Goal: Task Accomplishment & Management: Manage account settings

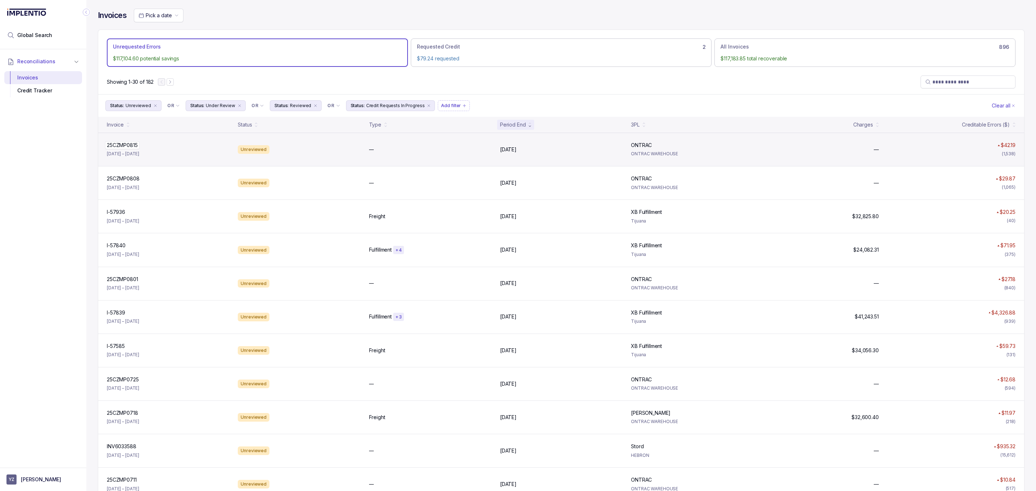
click at [122, 148] on p "25CZMP0815" at bounding box center [122, 145] width 35 height 8
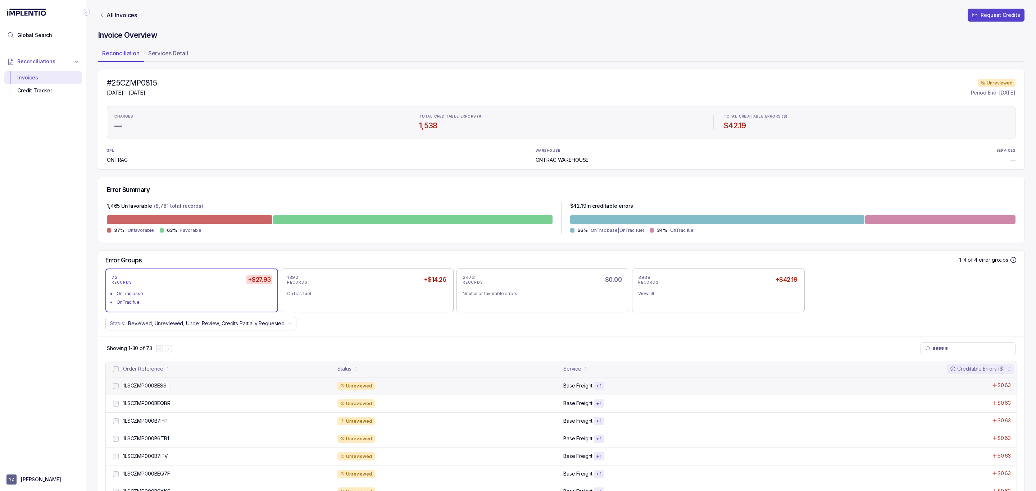
click at [151, 389] on p "1LSCZMP000BESSI" at bounding box center [145, 386] width 48 height 8
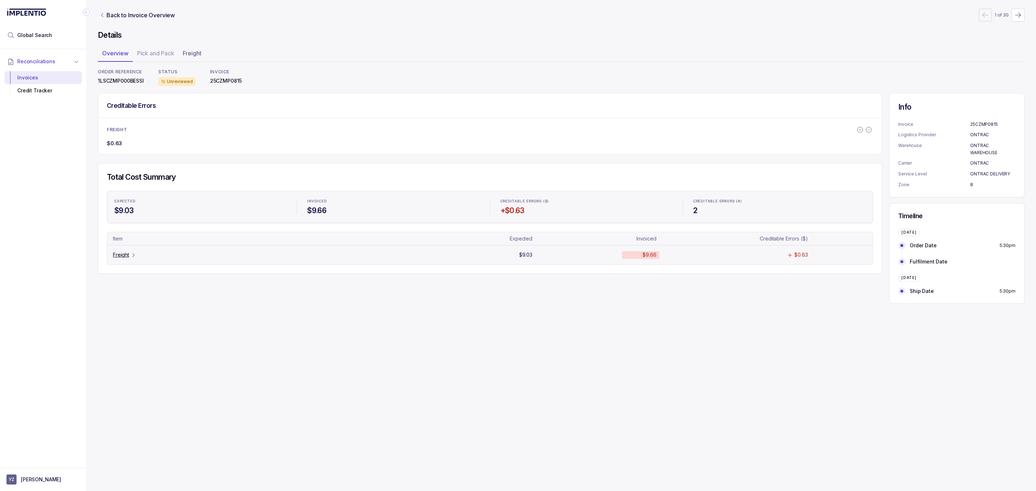
click at [123, 256] on p "Freight" at bounding box center [121, 254] width 16 height 7
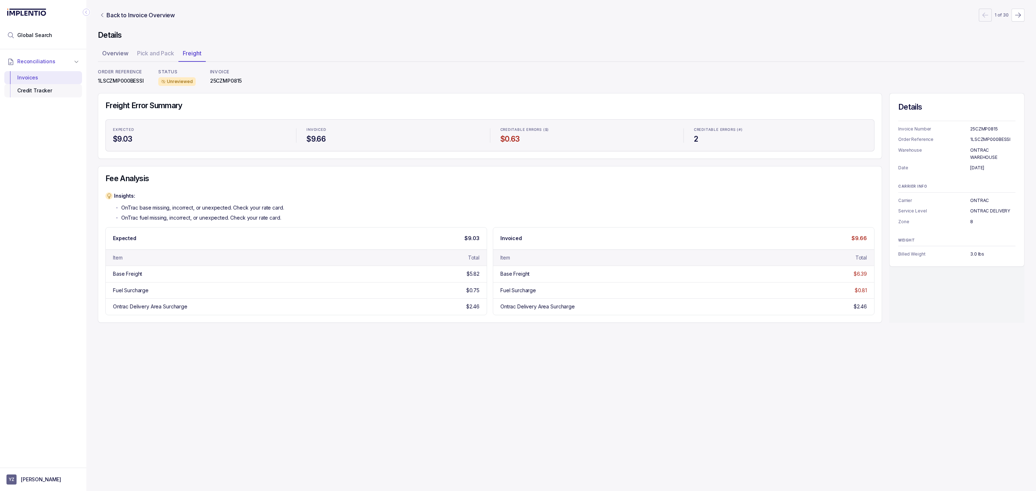
click at [47, 92] on div "Credit Tracker" at bounding box center [43, 90] width 66 height 13
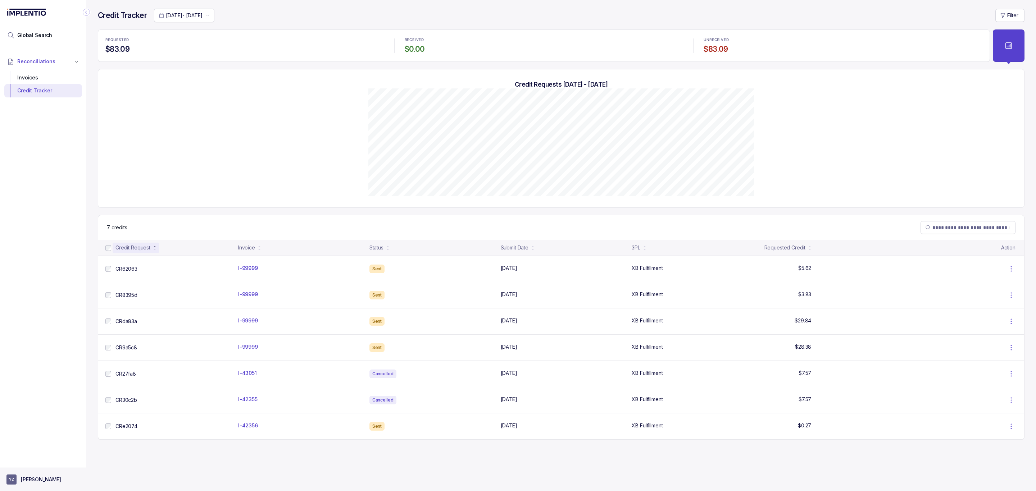
click at [40, 481] on p "[PERSON_NAME]" at bounding box center [41, 479] width 40 height 7
click at [39, 468] on div "Logout" at bounding box center [43, 464] width 68 height 9
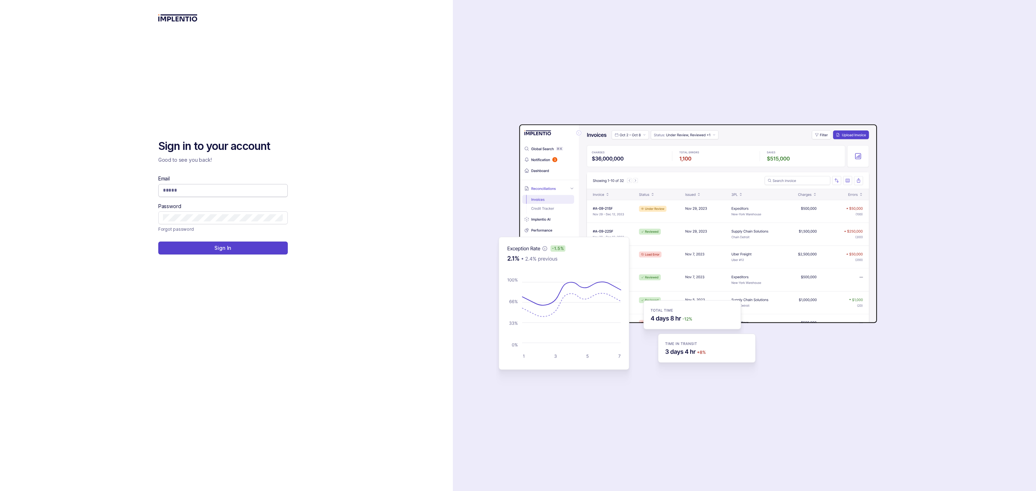
click at [216, 191] on input "Email" at bounding box center [223, 190] width 120 height 7
type input "**********"
